Goal: Information Seeking & Learning: Find specific page/section

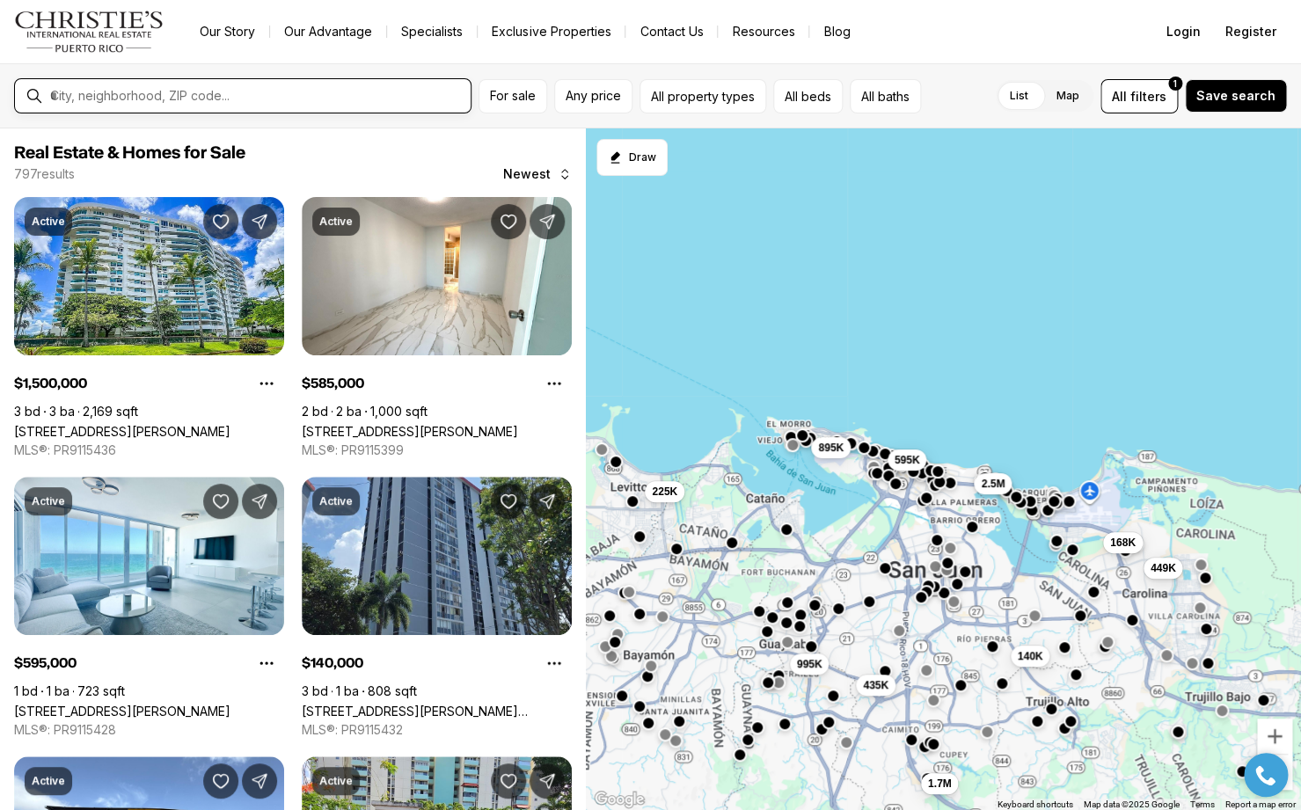
click at [118, 99] on input "text" at bounding box center [256, 96] width 413 height 16
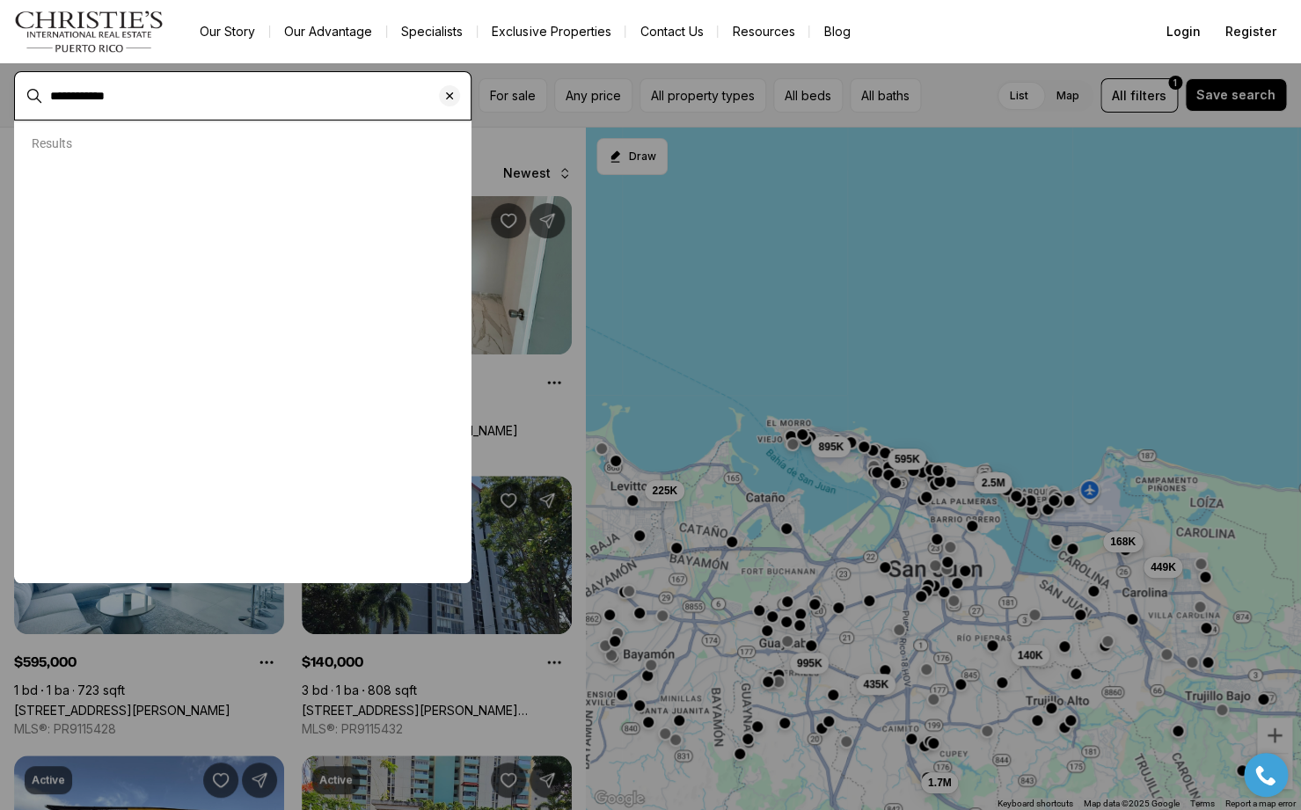
type input "**********"
